Goal: Task Accomplishment & Management: Manage account settings

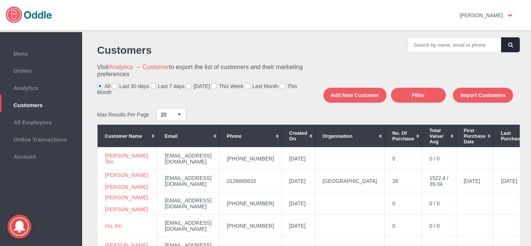
click at [186, 87] on label "[DATE]" at bounding box center [198, 86] width 24 height 6
click at [0, 0] on input "[DATE]" at bounding box center [0, 0] width 0 height 0
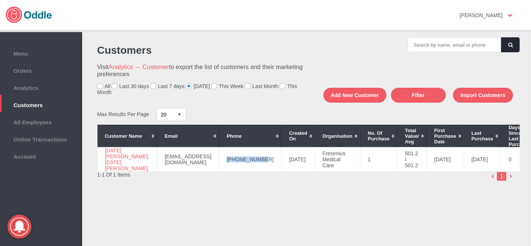
drag, startPoint x: 250, startPoint y: 158, endPoint x: 209, endPoint y: 161, distance: 41.2
click at [219, 161] on td "[PHONE_NUMBER]" at bounding box center [250, 160] width 62 height 24
copy td "[PHONE_NUMBER]"
drag, startPoint x: 125, startPoint y: 169, endPoint x: 102, endPoint y: 151, distance: 28.8
click at [102, 151] on td "[DATE] [PERSON_NAME], [DATE][PERSON_NAME]" at bounding box center [128, 160] width 60 height 24
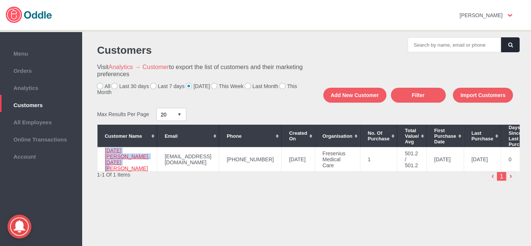
copy link "[DATE] [PERSON_NAME], [DATE][PERSON_NAME]"
click at [211, 83] on label "This Week" at bounding box center [227, 86] width 32 height 6
click at [0, 0] on input "This Week" at bounding box center [0, 0] width 0 height 0
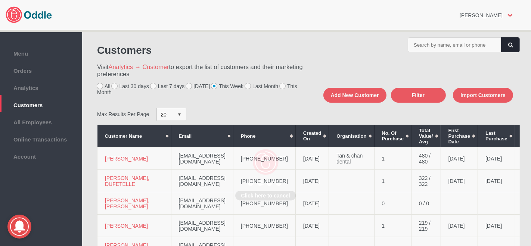
click at [211, 88] on div "Click here to cancel" at bounding box center [265, 123] width 531 height 246
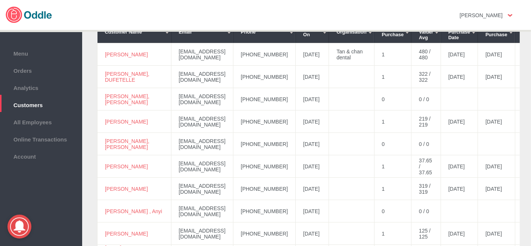
scroll to position [97, 0]
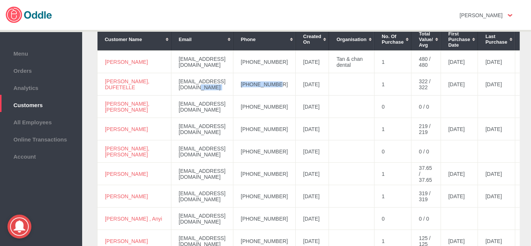
drag, startPoint x: 273, startPoint y: 85, endPoint x: 226, endPoint y: 84, distance: 46.7
click at [223, 85] on tr "[PERSON_NAME], DUFETELLE [EMAIL_ADDRESS][DOMAIN_NAME] [PHONE_NUMBER] [DATE] 1 3…" at bounding box center [371, 84] width 547 height 22
copy tr "[PHONE_NUMBER]"
drag, startPoint x: 138, startPoint y: 87, endPoint x: 104, endPoint y: 81, distance: 33.7
click at [102, 82] on td "[PERSON_NAME], DUFETELLE" at bounding box center [135, 84] width 74 height 22
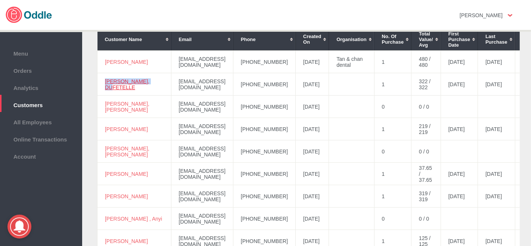
copy link "[PERSON_NAME], DUFETELLE"
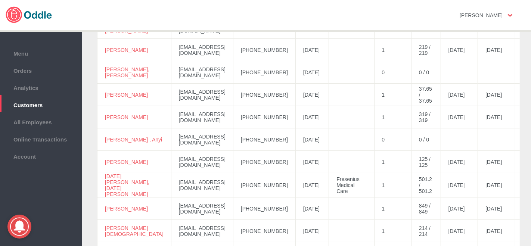
scroll to position [194, 0]
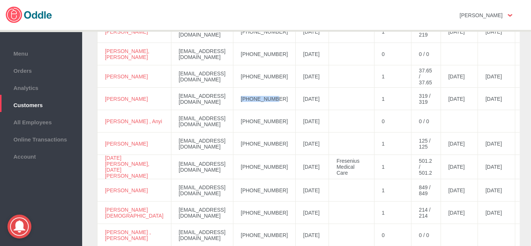
drag, startPoint x: 260, startPoint y: 100, endPoint x: 230, endPoint y: 100, distance: 30.3
click at [233, 100] on td "[PHONE_NUMBER]" at bounding box center [264, 99] width 62 height 22
copy td "[PHONE_NUMBER]"
drag, startPoint x: 133, startPoint y: 103, endPoint x: 105, endPoint y: 97, distance: 29.4
click at [105, 97] on td "[PERSON_NAME]" at bounding box center [135, 99] width 74 height 22
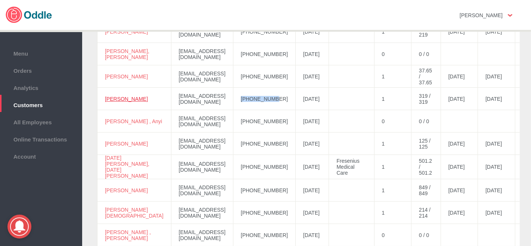
copy link "[PERSON_NAME]"
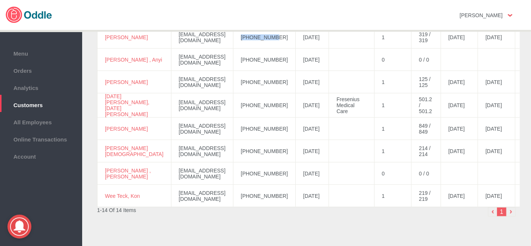
scroll to position [256, 0]
drag, startPoint x: 275, startPoint y: 149, endPoint x: 230, endPoint y: 149, distance: 44.8
click at [233, 149] on td "[PHONE_NUMBER]" at bounding box center [264, 151] width 62 height 22
copy td "[PHONE_NUMBER]"
drag, startPoint x: 127, startPoint y: 151, endPoint x: 110, endPoint y: 146, distance: 18.0
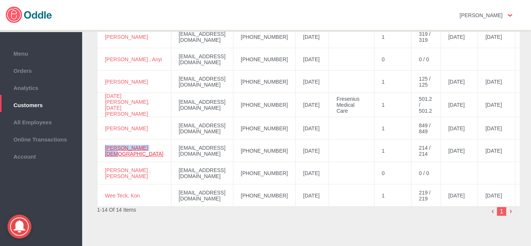
click at [104, 147] on td "[PERSON_NAME][DEMOGRAPHIC_DATA]" at bounding box center [135, 151] width 74 height 22
copy link "[PERSON_NAME][DEMOGRAPHIC_DATA]"
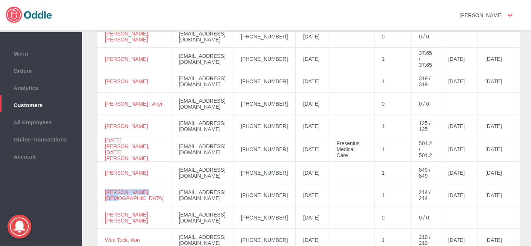
scroll to position [238, 0]
